Goal: Information Seeking & Learning: Understand process/instructions

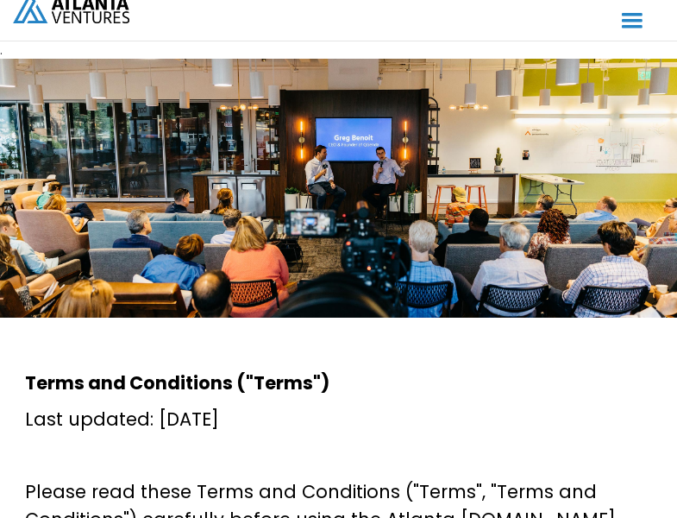
click at [114, 517] on html ". ABOUT OUR STORY TEAM Job Board PORTFOLIO Startup 101 RESOURCES TOOLS STORIES …" at bounding box center [338, 259] width 677 height 518
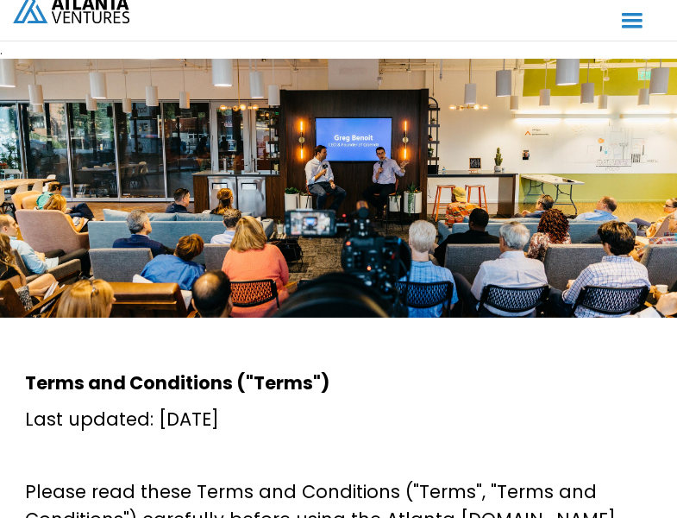
click at [114, 517] on html ". ABOUT OUR STORY TEAM Job Board PORTFOLIO Startup 101 RESOURCES TOOLS STORIES …" at bounding box center [338, 259] width 677 height 518
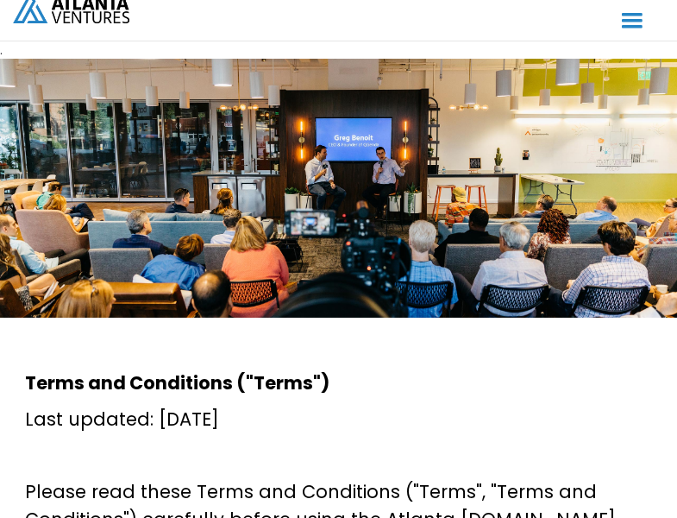
click at [114, 517] on html ". ABOUT OUR STORY TEAM Job Board PORTFOLIO Startup 101 RESOURCES TOOLS STORIES …" at bounding box center [338, 259] width 677 height 518
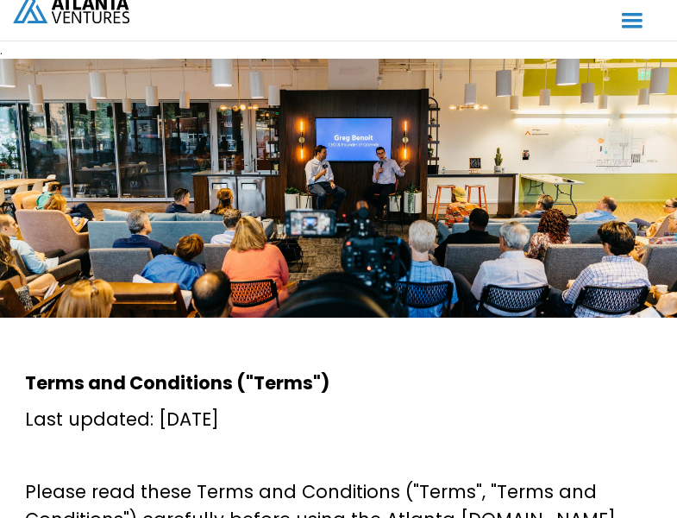
click at [114, 517] on html ". ABOUT OUR STORY TEAM Job Board PORTFOLIO Startup 101 RESOURCES TOOLS STORIES …" at bounding box center [338, 259] width 677 height 518
